Goal: Obtain resource: Download file/media

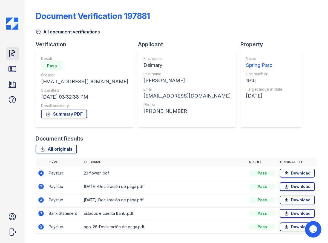
click at [13, 58] on icon at bounding box center [12, 53] width 9 height 9
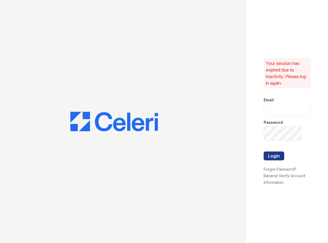
type input "springparc.am@cafmanagement.com"
click at [282, 160] on button "Login" at bounding box center [274, 155] width 21 height 9
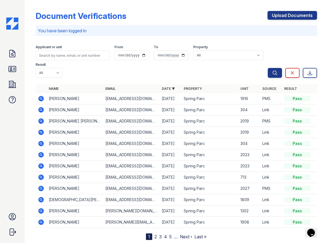
click at [44, 113] on icon at bounding box center [40, 109] width 5 height 5
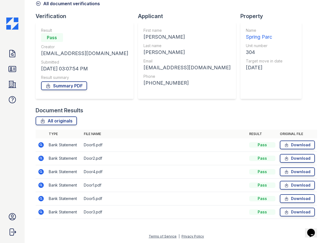
scroll to position [96, 0]
click at [10, 73] on icon at bounding box center [12, 69] width 9 height 9
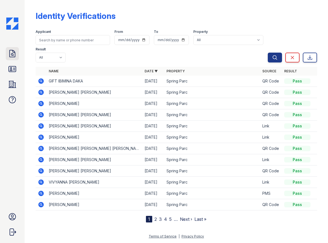
click at [12, 57] on icon at bounding box center [12, 53] width 5 height 7
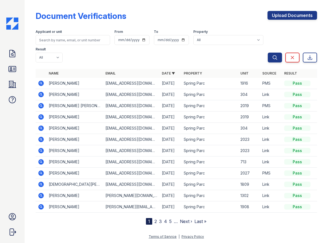
click at [44, 131] on icon at bounding box center [40, 127] width 5 height 5
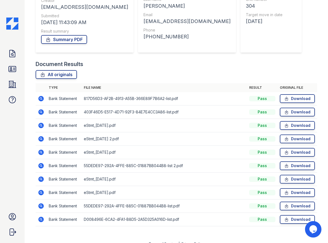
scroll to position [137, 0]
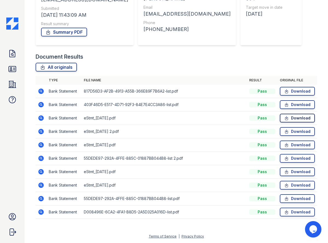
click at [282, 114] on link "Download" at bounding box center [297, 118] width 35 height 9
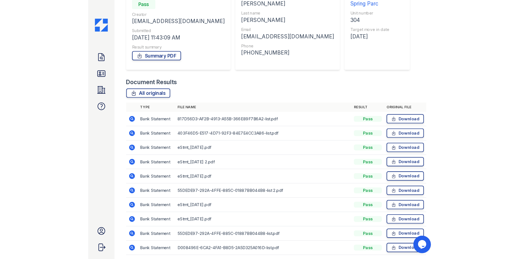
scroll to position [0, 0]
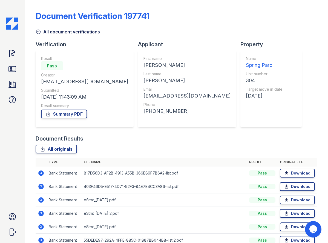
click at [196, 24] on div "Document Verification 197741" at bounding box center [177, 18] width 282 height 14
click at [303, 160] on div "Document Verification 197741 All document verifications Verification Result Pas…" at bounding box center [177, 154] width 282 height 304
